Goal: Complete application form: Complete application form

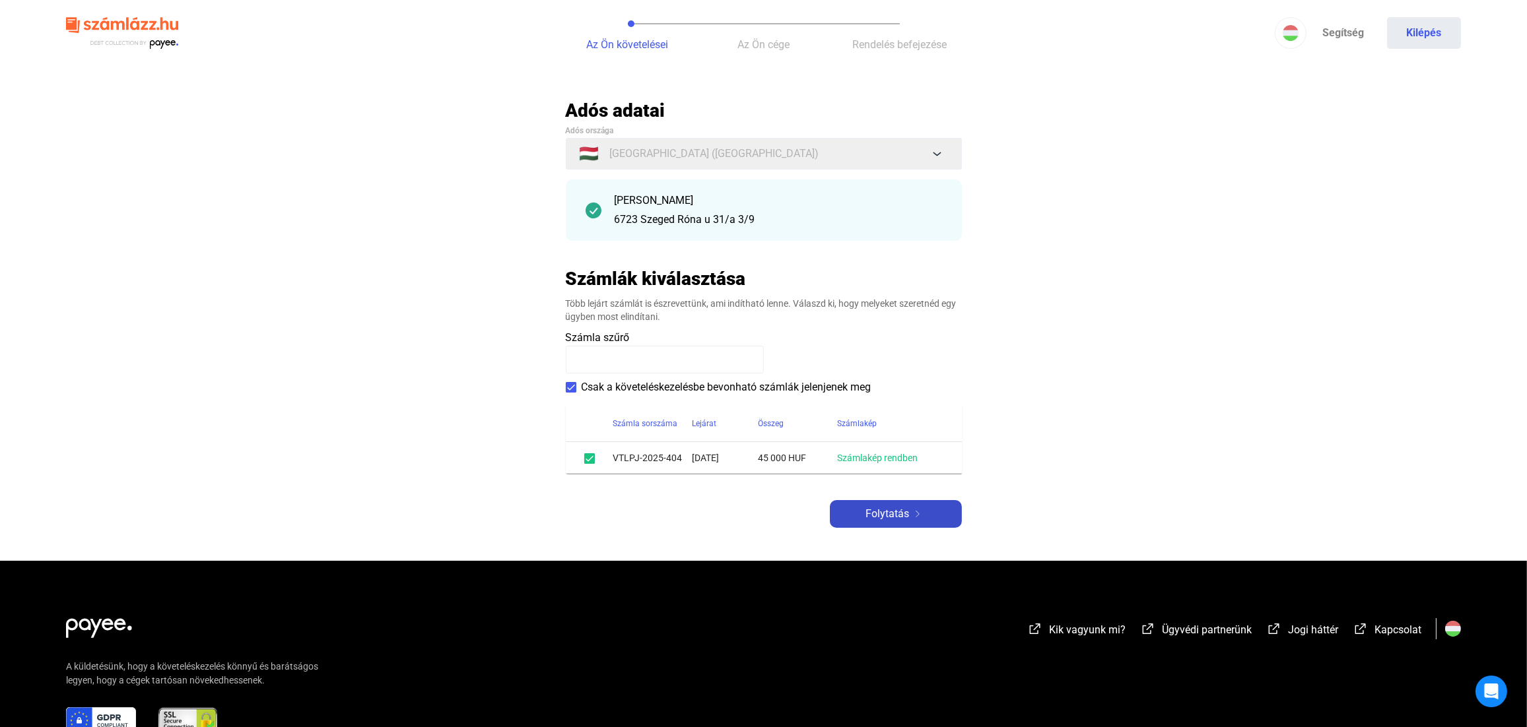
click at [919, 514] on img at bounding box center [918, 514] width 16 height 7
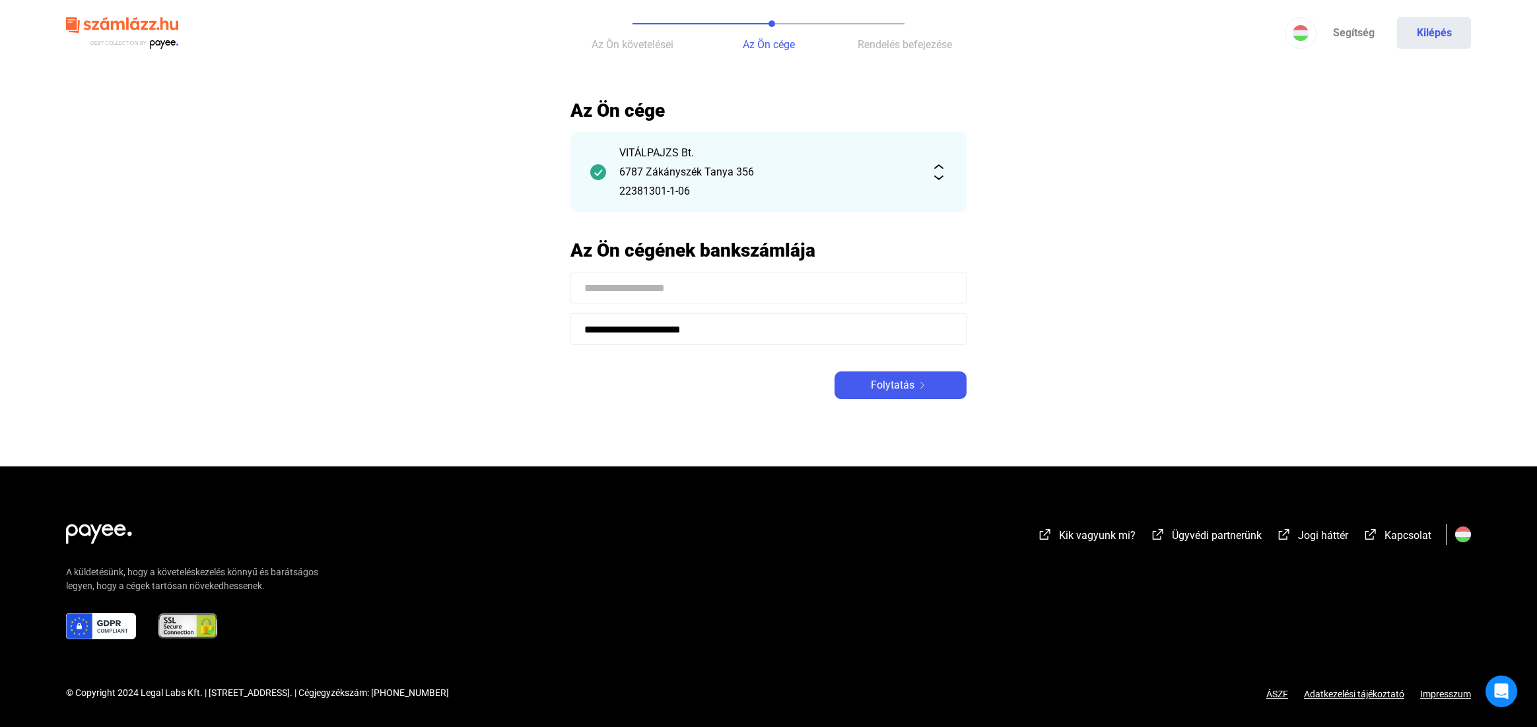
click at [730, 292] on input at bounding box center [768, 288] width 396 height 32
type input "**********"
click at [906, 390] on span "Folytatás" at bounding box center [893, 386] width 44 height 16
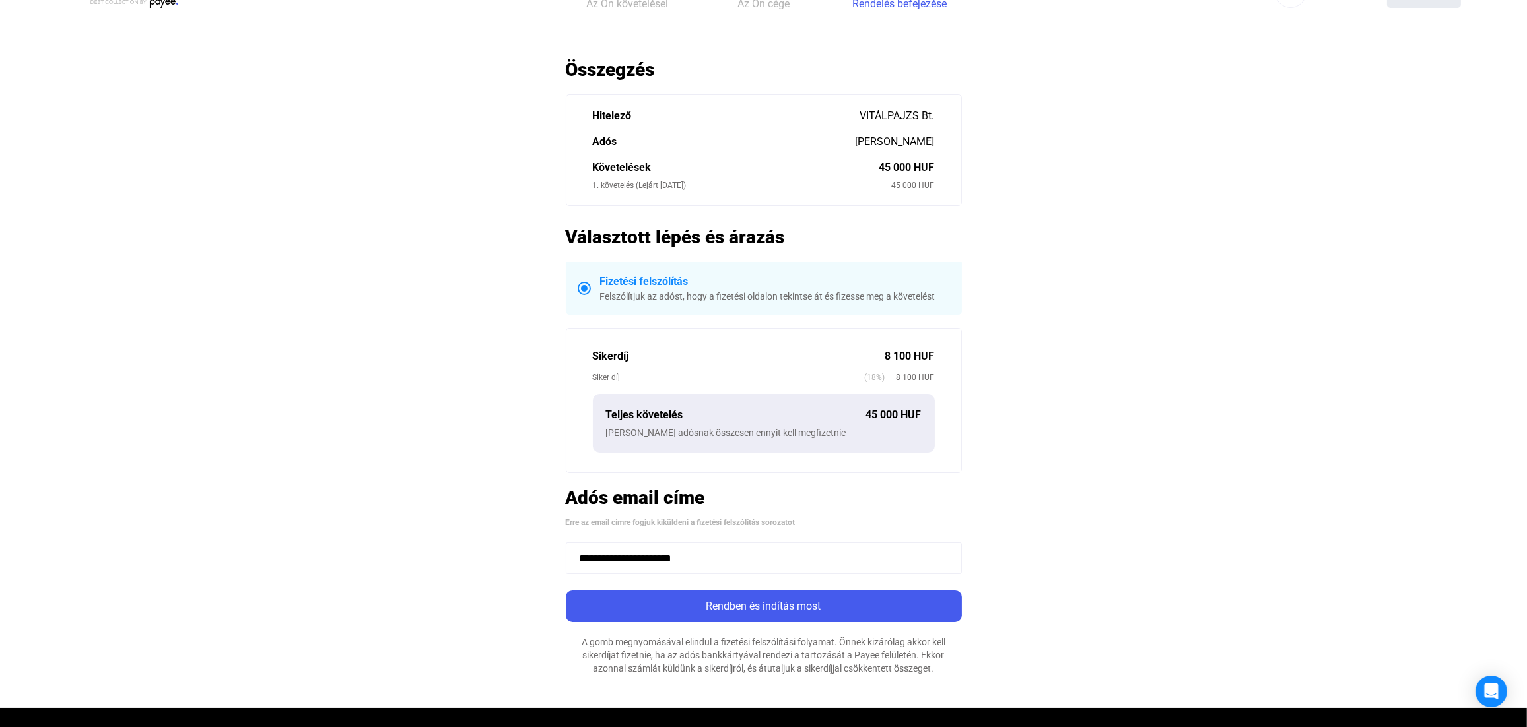
scroll to position [66, 0]
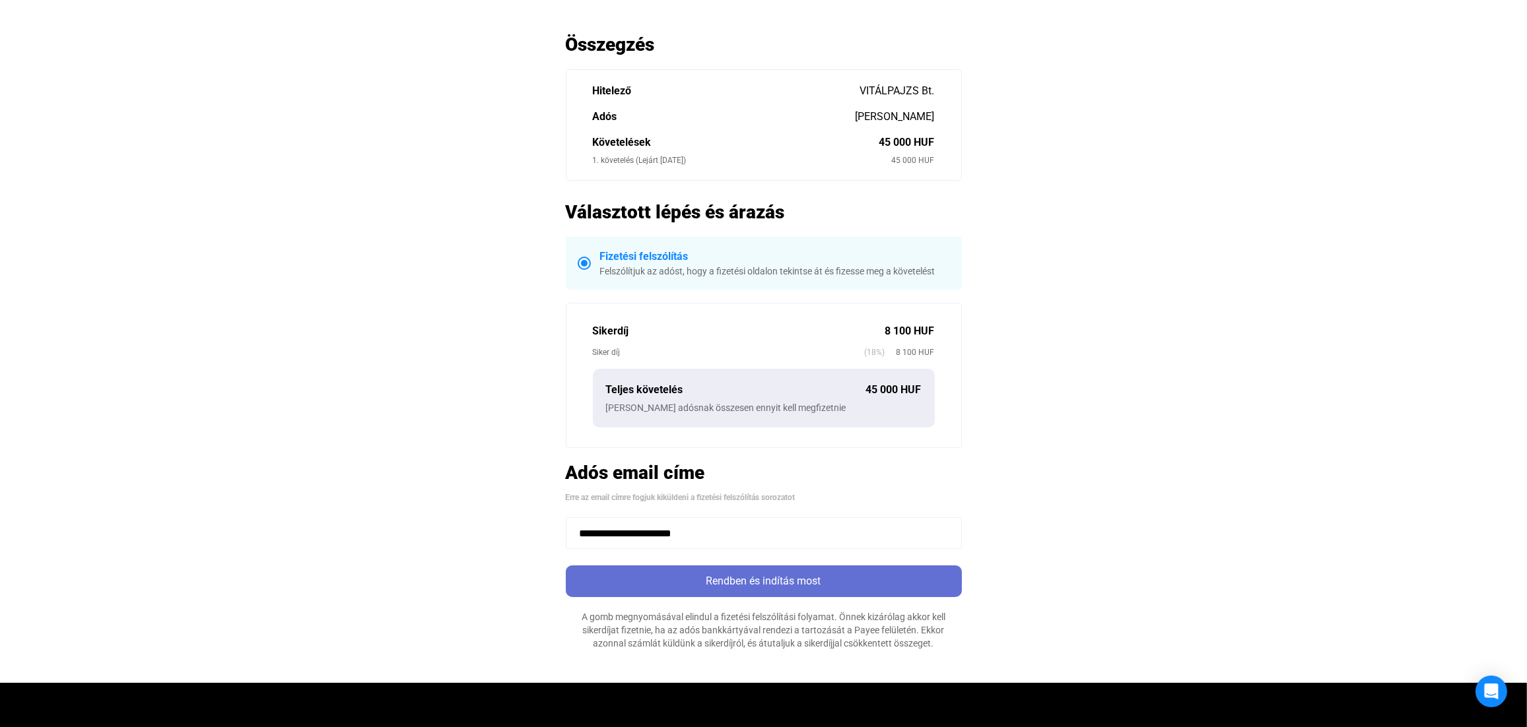
click at [844, 582] on div "Rendben és indítás most" at bounding box center [764, 582] width 388 height 16
